Goal: Transaction & Acquisition: Purchase product/service

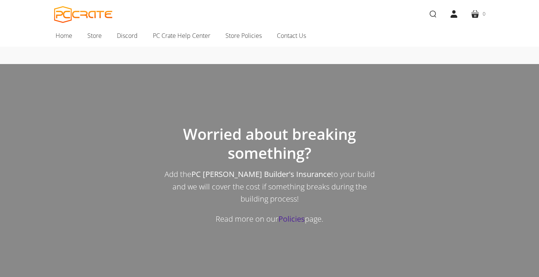
scroll to position [719, 0]
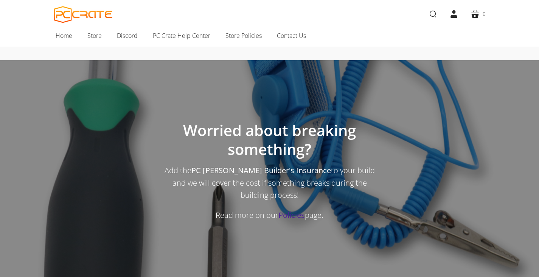
click at [94, 38] on span "Store" at bounding box center [94, 36] width 14 height 10
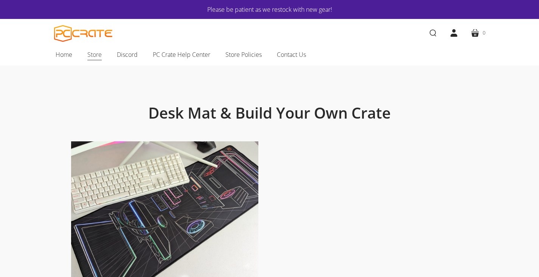
click at [99, 55] on span "Store" at bounding box center [94, 55] width 14 height 10
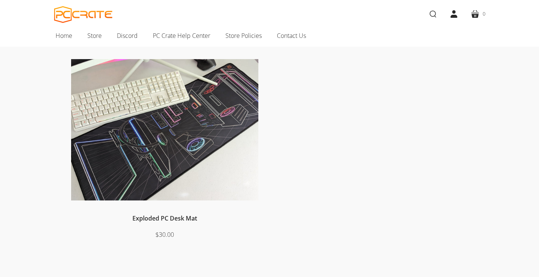
scroll to position [76, 0]
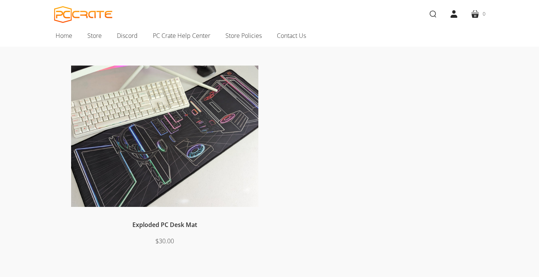
click at [159, 107] on img at bounding box center [164, 135] width 187 height 141
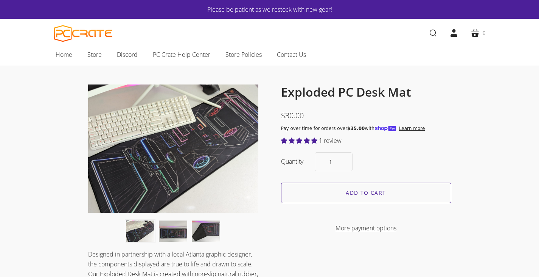
click at [59, 56] on span "Home" at bounding box center [64, 55] width 17 height 10
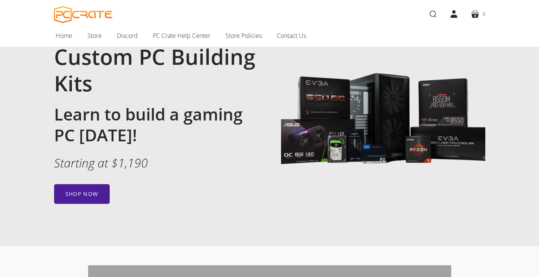
scroll to position [114, 0]
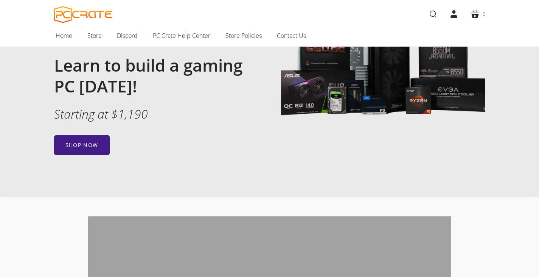
click at [90, 141] on link "Shop now" at bounding box center [82, 145] width 56 height 20
